Goal: Navigation & Orientation: Find specific page/section

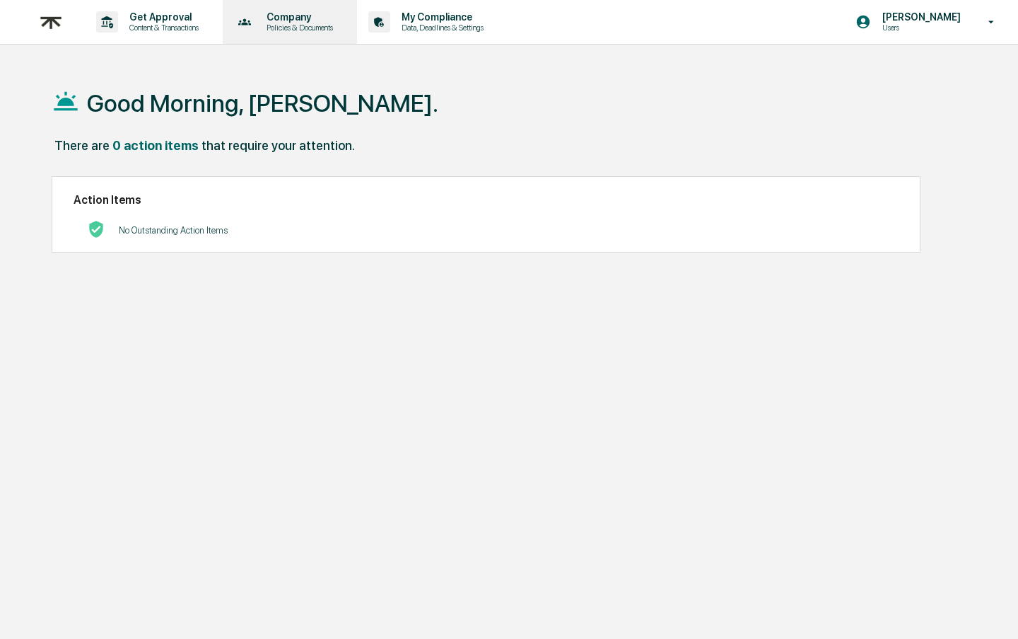
click at [316, 20] on p "Company" at bounding box center [297, 16] width 85 height 11
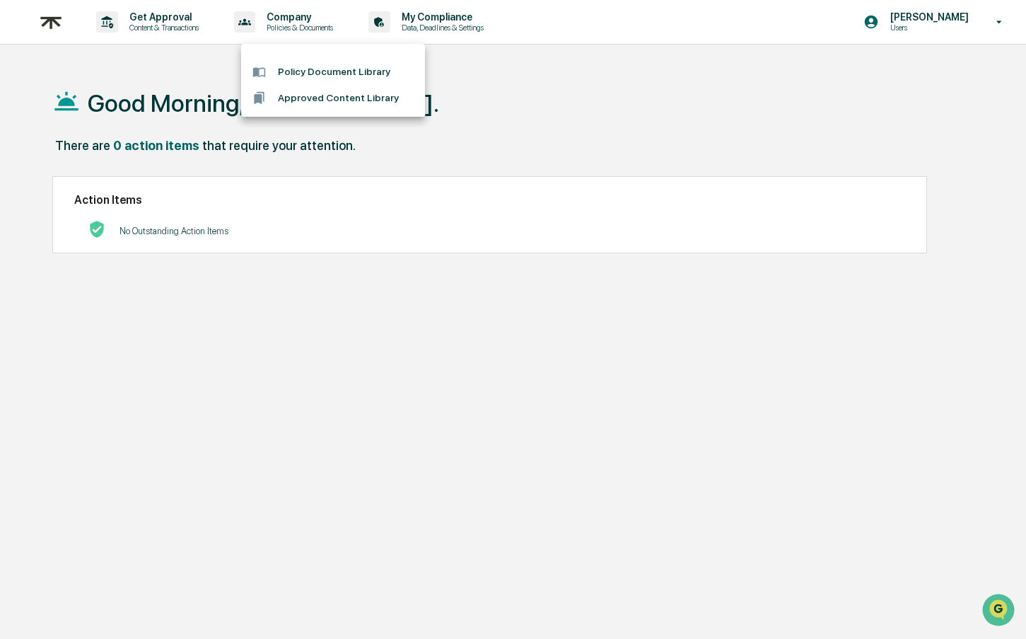
click at [914, 23] on div at bounding box center [513, 319] width 1026 height 639
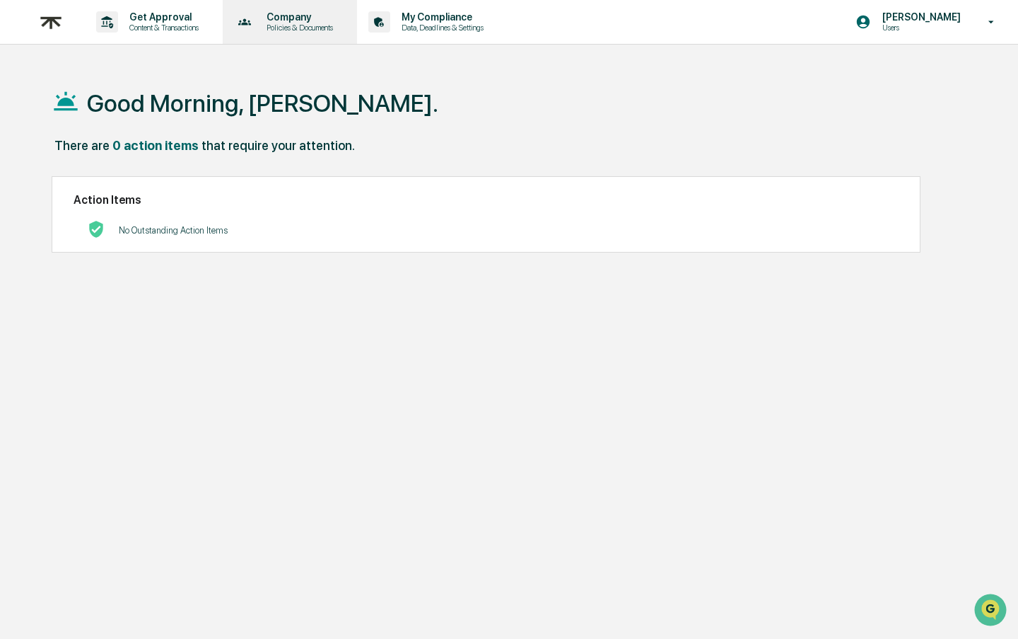
click at [333, 24] on p "Policies & Documents" at bounding box center [297, 28] width 85 height 10
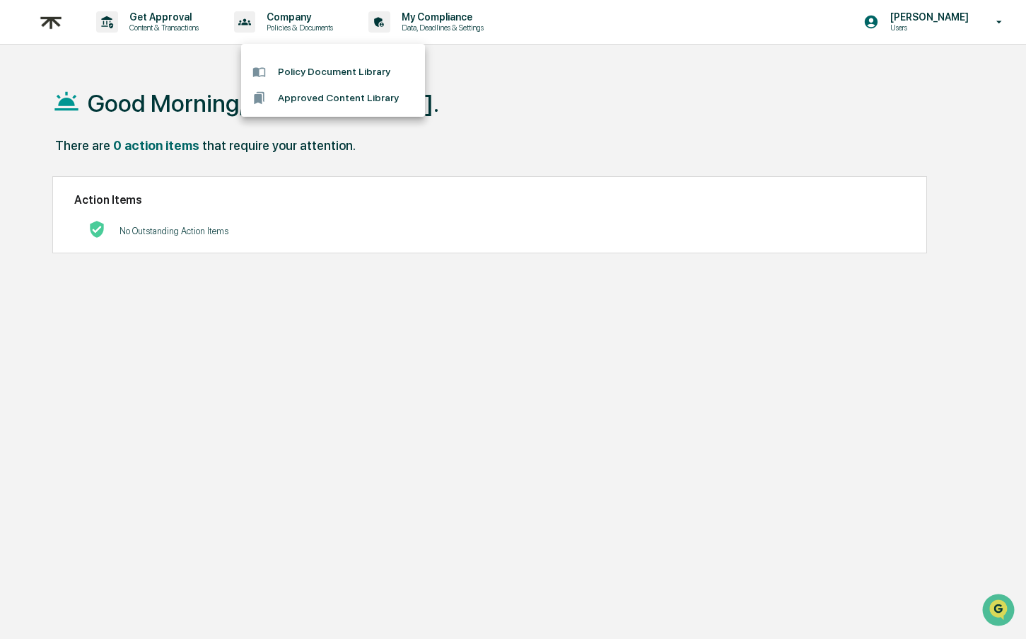
click at [312, 21] on div at bounding box center [513, 319] width 1026 height 639
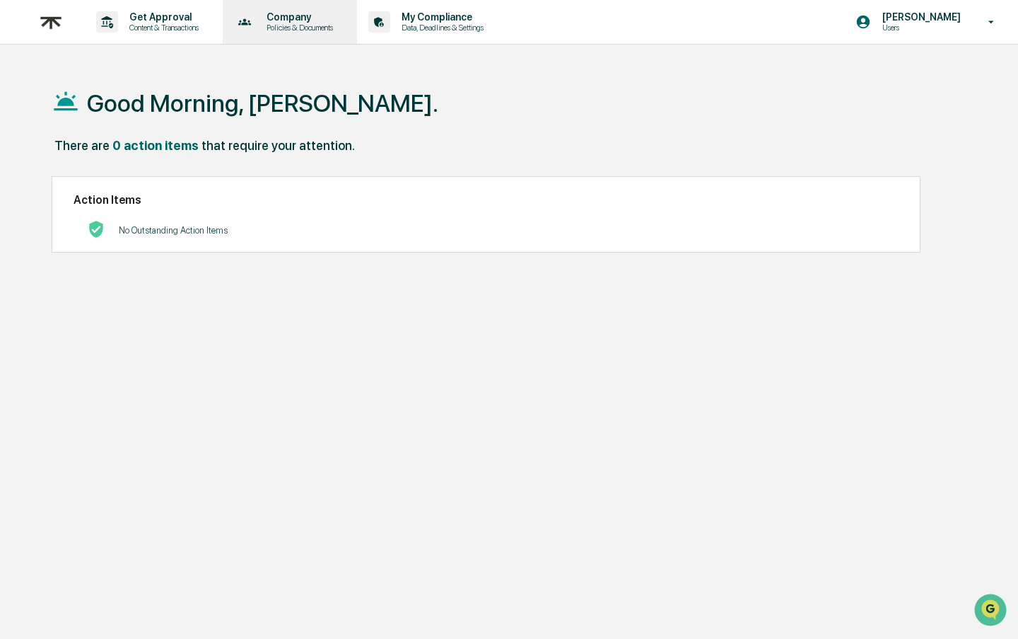
click at [335, 21] on p "Company" at bounding box center [297, 16] width 85 height 11
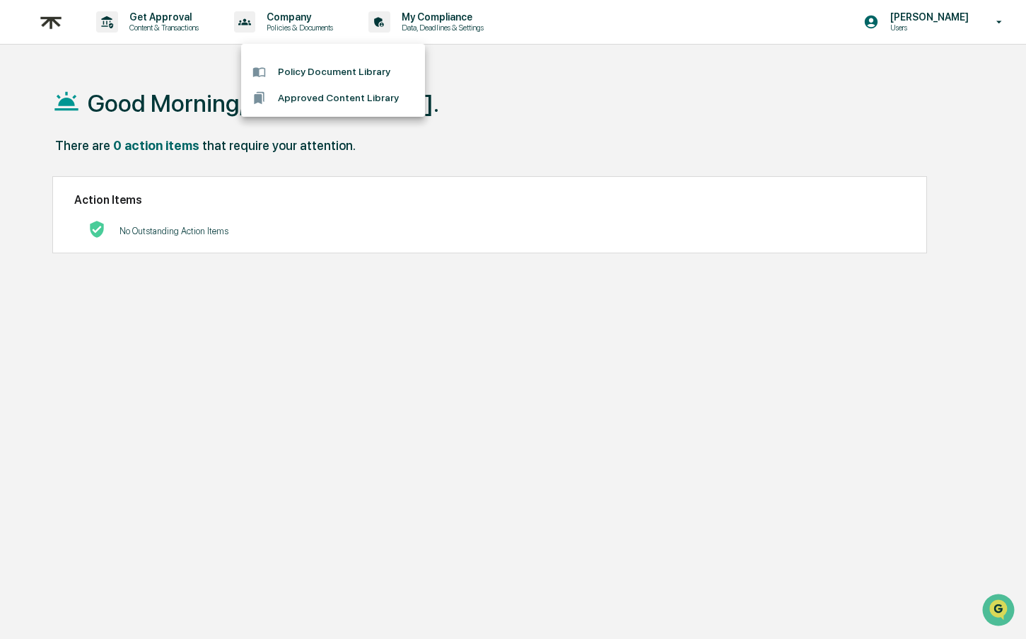
click at [938, 18] on div at bounding box center [513, 319] width 1026 height 639
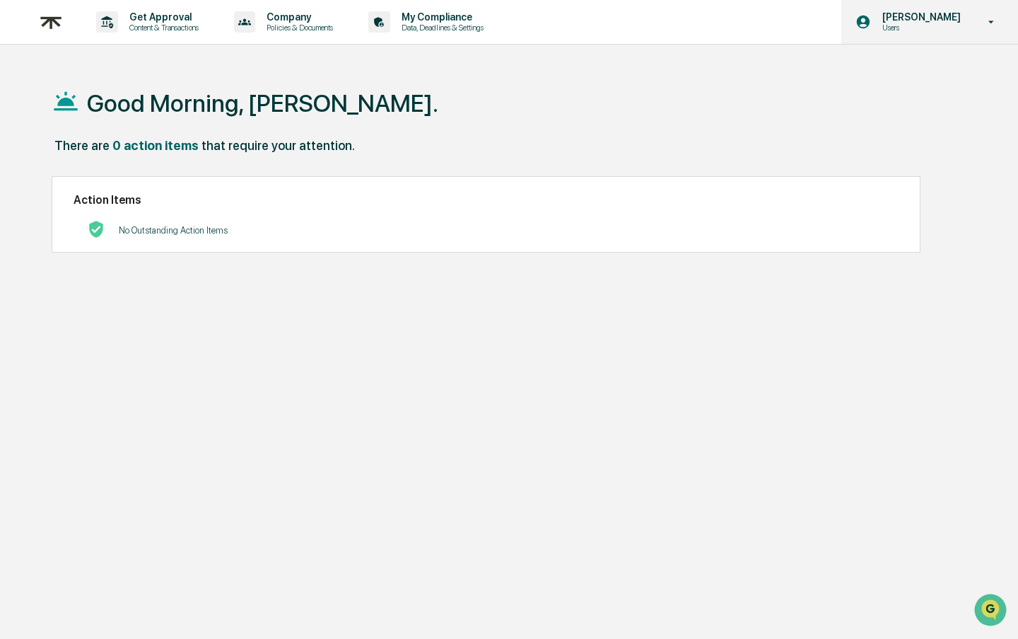
click at [891, 20] on p "[PERSON_NAME]" at bounding box center [919, 16] width 97 height 11
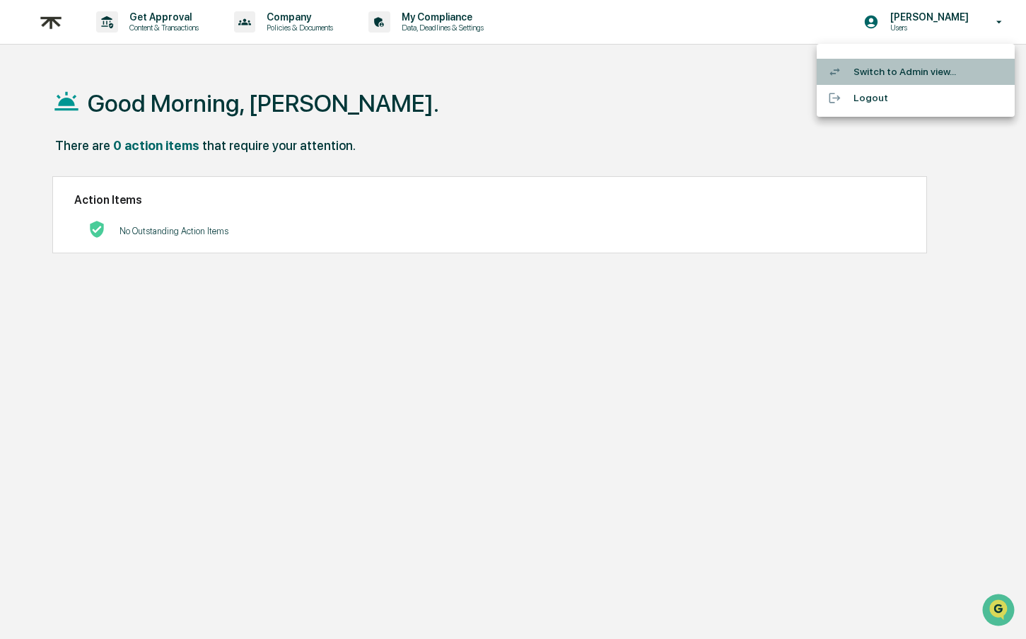
click at [887, 64] on li "Switch to Admin view..." at bounding box center [916, 72] width 198 height 26
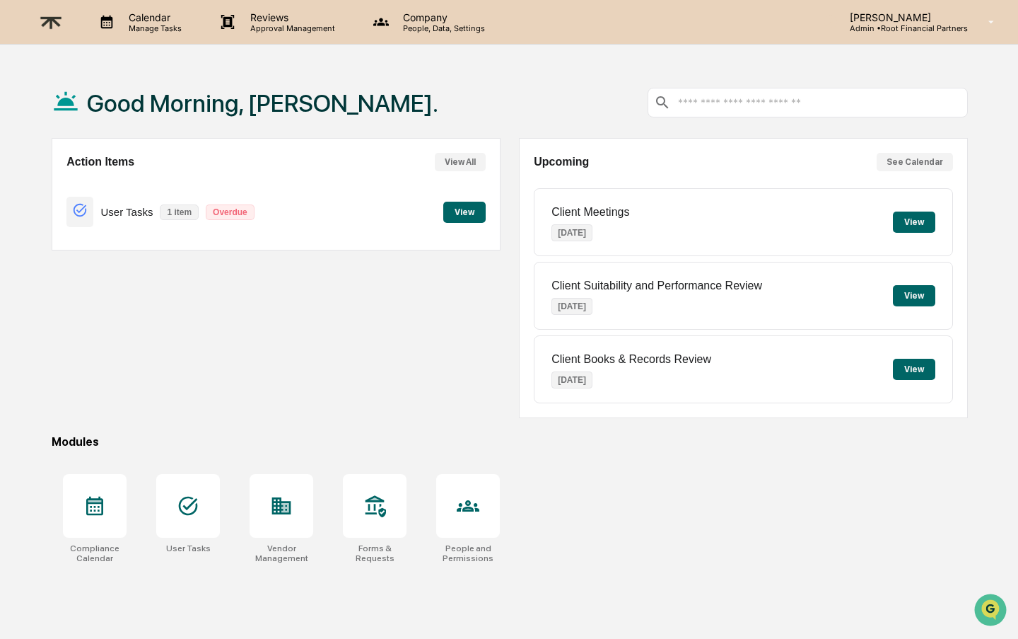
click at [434, 20] on p "Company" at bounding box center [442, 17] width 100 height 12
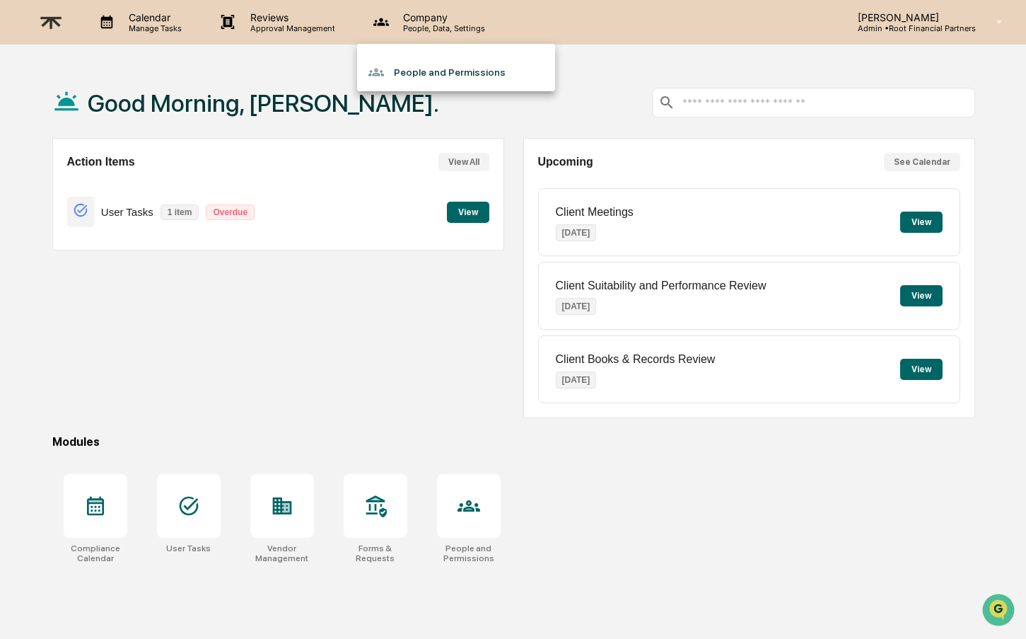
click at [400, 75] on li "People and Permissions" at bounding box center [456, 72] width 198 height 27
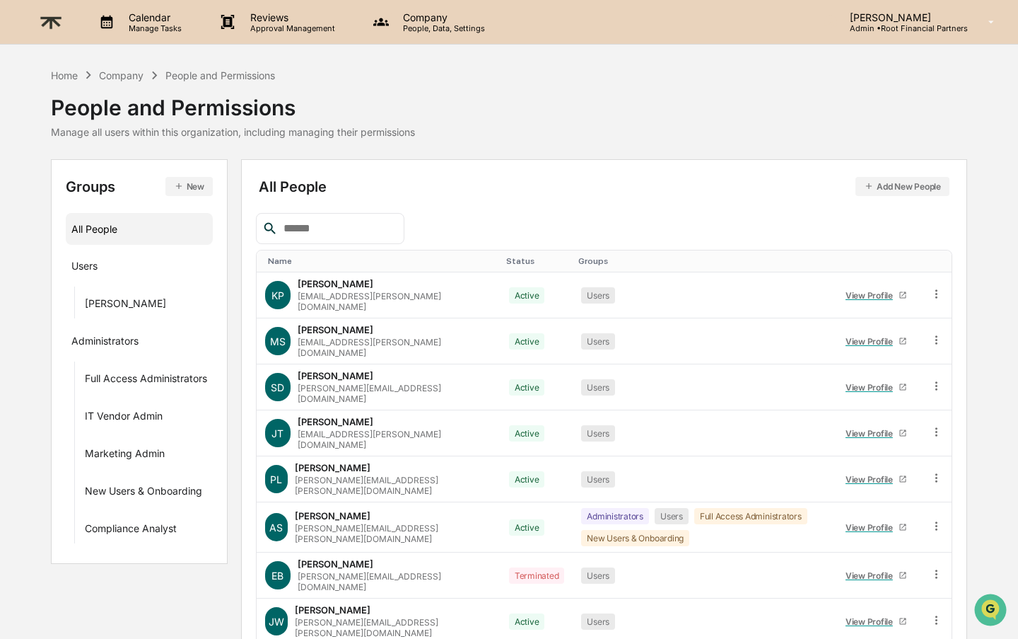
click at [417, 25] on p "People, Data, Settings" at bounding box center [442, 28] width 100 height 10
